Goal: Information Seeking & Learning: Understand process/instructions

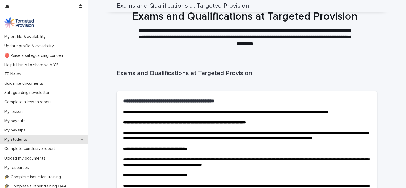
scroll to position [1112, 0]
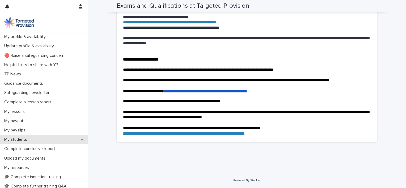
click at [27, 139] on p "My students" at bounding box center [16, 139] width 29 height 5
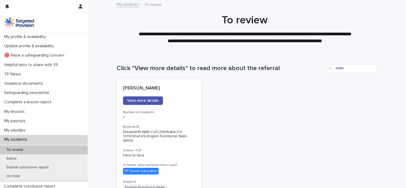
click at [26, 151] on p "To review" at bounding box center [14, 150] width 25 height 5
click at [155, 100] on link "View more details" at bounding box center [143, 100] width 40 height 9
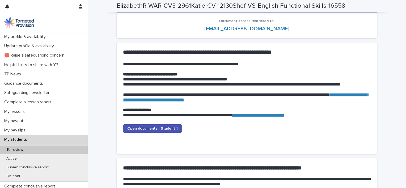
scroll to position [658, 0]
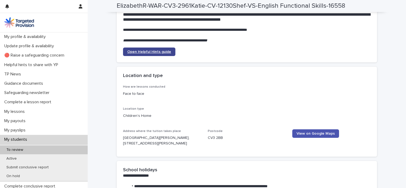
click at [155, 49] on link "Open Helpful Hints guide" at bounding box center [149, 52] width 52 height 9
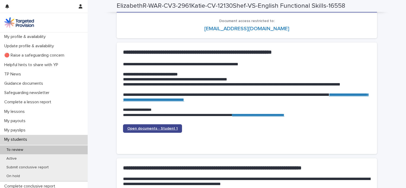
click at [167, 128] on span "Open documents - Student 1" at bounding box center [152, 129] width 50 height 4
click at [143, 128] on span "Open documents - Student 1" at bounding box center [152, 129] width 50 height 4
click at [164, 125] on link "Open documents - Student 1" at bounding box center [152, 128] width 59 height 9
